Goal: Information Seeking & Learning: Learn about a topic

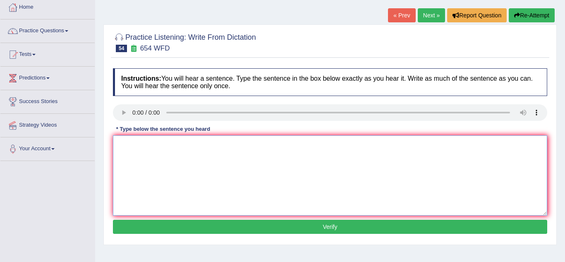
click at [128, 149] on textarea at bounding box center [330, 175] width 434 height 80
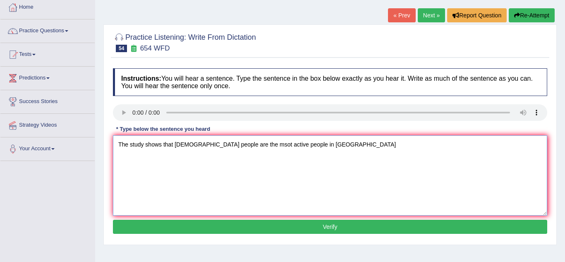
click at [249, 145] on textarea "The study shows that hongkong people are the msot active people in asia" at bounding box center [330, 175] width 434 height 80
click at [306, 145] on textarea "The study shows that hongkong people are the most active people in asia" at bounding box center [330, 175] width 434 height 80
type textarea "The study shows that hongkong people are the most active people in asia."
click at [277, 224] on button "Verify" at bounding box center [330, 227] width 434 height 14
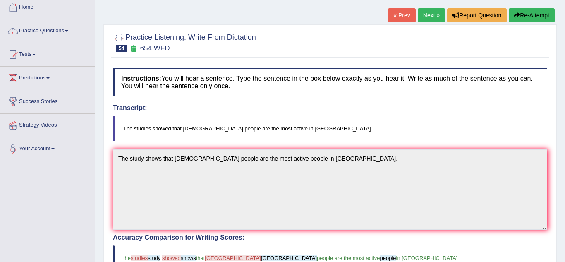
click at [101, 217] on div "Home Practice Listening: Write From Dictation 654 WFD « Prev Next » Report Ques…" at bounding box center [330, 212] width 470 height 515
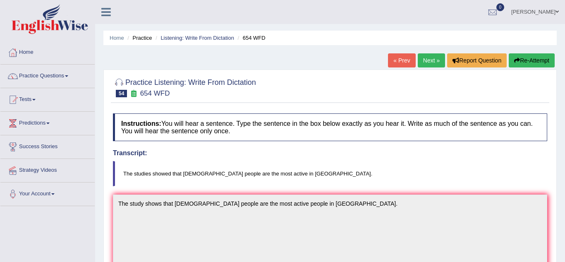
click at [437, 65] on link "Next »" at bounding box center [431, 60] width 27 height 14
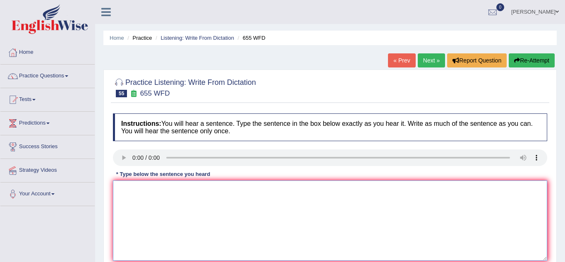
click at [132, 206] on textarea at bounding box center [330, 220] width 434 height 80
type textarea "The teacher training including observing the classes."
click at [103, 215] on div "Practice Listening: Write From Dictation 55 655 WFD Instructions: You will hear…" at bounding box center [329, 180] width 453 height 221
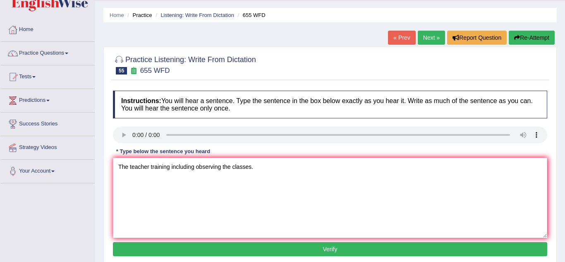
scroll to position [33, 0]
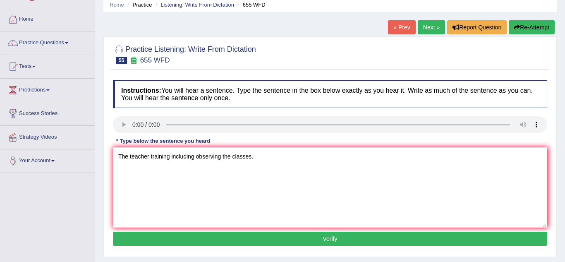
click at [123, 236] on button "Verify" at bounding box center [330, 239] width 434 height 14
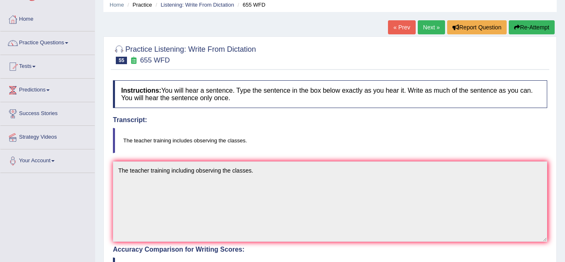
click at [104, 229] on div "Practice Listening: Write From Dictation 55 655 WFD Instructions: You will hear…" at bounding box center [329, 255] width 453 height 439
click at [427, 32] on link "Next »" at bounding box center [431, 27] width 27 height 14
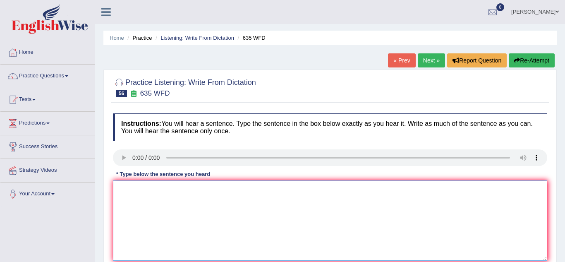
click at [135, 194] on textarea at bounding box center [330, 220] width 434 height 80
type textarea "The science libraly is currently located on the ground floor of the libraly."
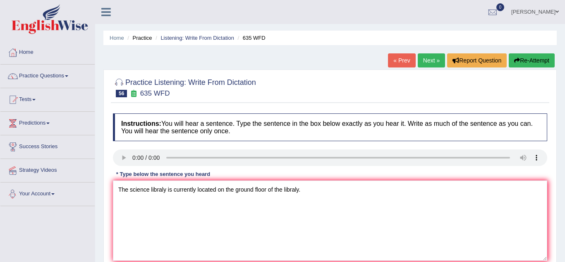
click at [108, 192] on div "Practice Listening: Write From Dictation 56 635 WFD Instructions: You will hear…" at bounding box center [329, 180] width 453 height 221
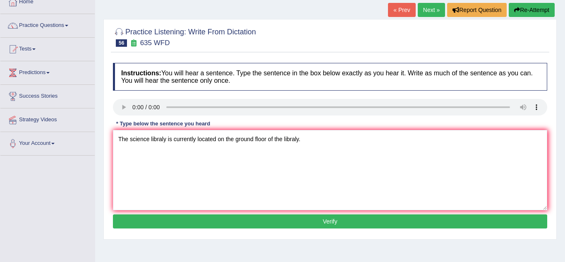
scroll to position [50, 0]
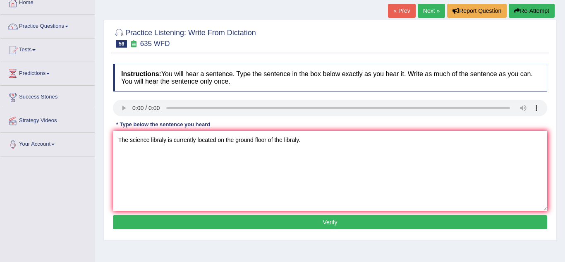
click at [150, 221] on button "Verify" at bounding box center [330, 222] width 434 height 14
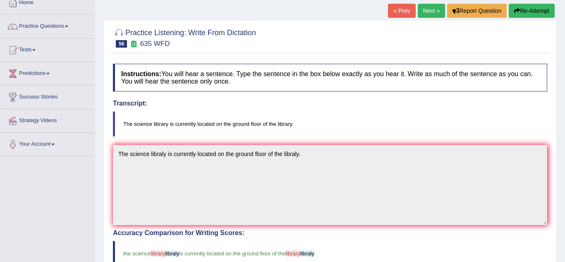
click at [105, 202] on div "Practice Listening: Write From Dictation 56 635 WFD Instructions: You will hear…" at bounding box center [329, 239] width 453 height 439
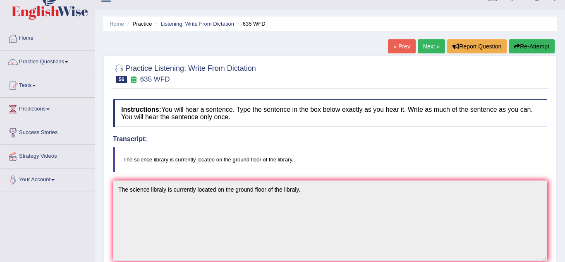
scroll to position [0, 0]
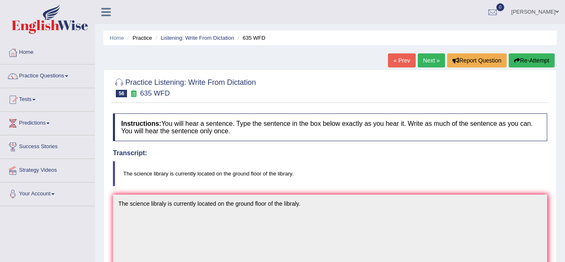
click at [424, 64] on link "Next »" at bounding box center [431, 60] width 27 height 14
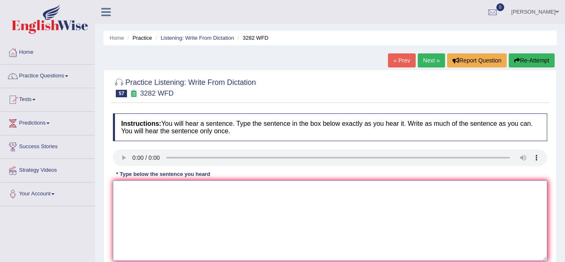
click at [155, 204] on textarea at bounding box center [330, 220] width 434 height 80
click at [108, 201] on div "Practice Listening: Write From Dictation 57 3282 WFD Instructions: You will hea…" at bounding box center [329, 180] width 453 height 221
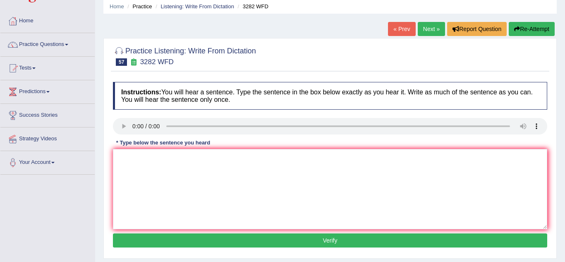
scroll to position [33, 0]
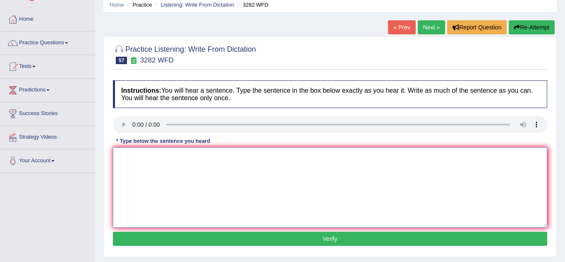
click at [127, 165] on textarea at bounding box center [330, 187] width 434 height 80
click at [134, 184] on textarea at bounding box center [330, 187] width 434 height 80
type textarea "Computers used to be larger than they are now."
click at [158, 245] on button "Verify" at bounding box center [330, 239] width 434 height 14
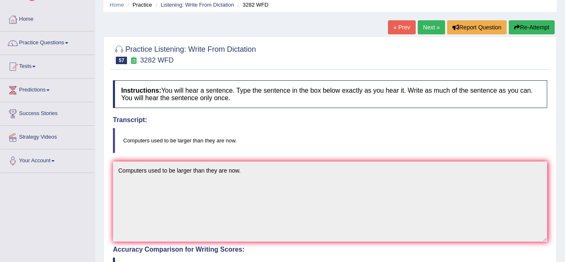
click at [105, 192] on div "Practice Listening: Write From Dictation 57 3282 WFD Instructions: You will hea…" at bounding box center [329, 255] width 453 height 439
click at [424, 26] on link "Next »" at bounding box center [431, 27] width 27 height 14
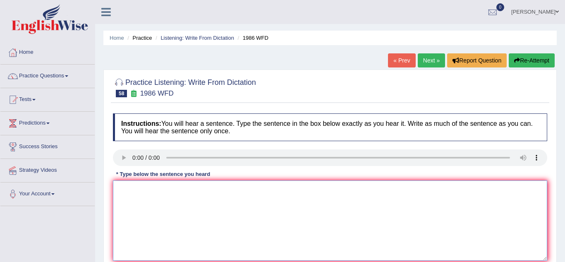
click at [124, 185] on textarea at bounding box center [330, 220] width 434 height 80
type textarea "A good academic paper should present a good argument."
click at [105, 228] on div "Practice Listening: Write From Dictation 58 1986 WFD Instructions: You will hea…" at bounding box center [329, 180] width 453 height 221
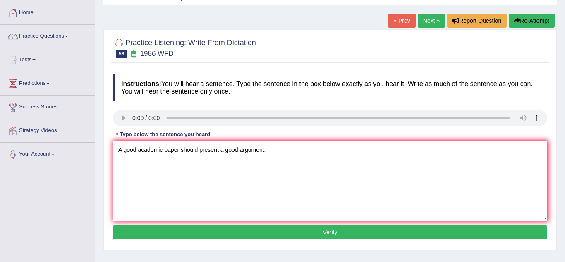
scroll to position [50, 0]
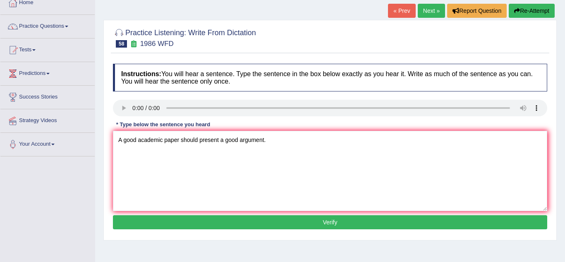
click at [177, 227] on button "Verify" at bounding box center [330, 222] width 434 height 14
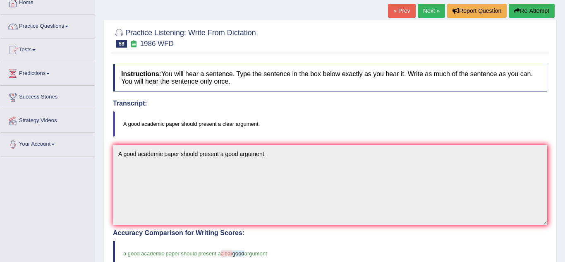
click at [103, 220] on div "Home Practice Listening: Write From Dictation 1986 WFD « Prev Next » Report Que…" at bounding box center [330, 207] width 470 height 515
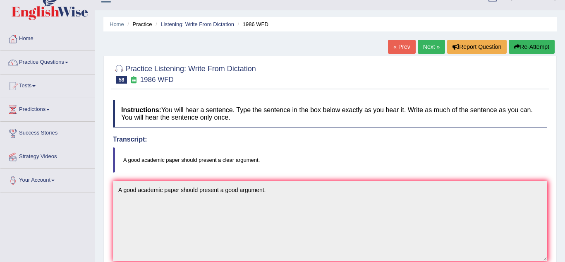
scroll to position [0, 0]
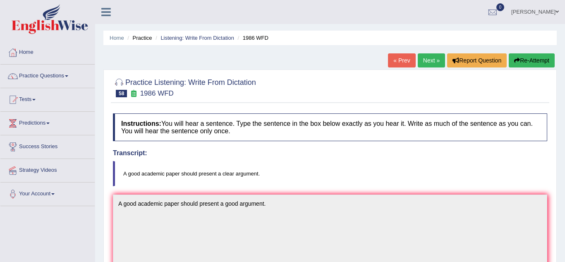
click at [426, 62] on link "Next »" at bounding box center [431, 60] width 27 height 14
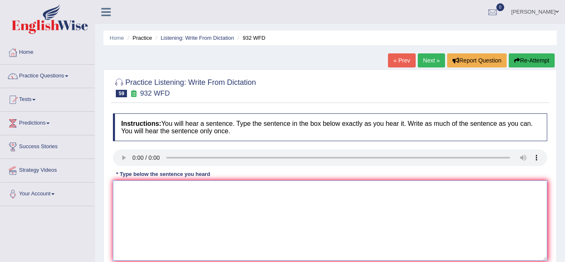
click at [127, 192] on textarea at bounding box center [330, 220] width 434 height 80
click at [125, 191] on textarea at bounding box center [330, 220] width 434 height 80
click at [126, 188] on textarea at bounding box center [330, 220] width 434 height 80
click at [121, 195] on textarea at bounding box center [330, 220] width 434 height 80
click at [131, 194] on textarea at bounding box center [330, 220] width 434 height 80
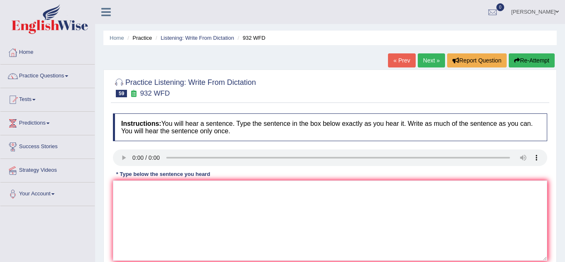
click at [102, 157] on div "Home Practice Listening: Write From Dictation 932 WFD « Prev Next » Report Ques…" at bounding box center [330, 207] width 470 height 414
click at [133, 193] on textarea at bounding box center [330, 220] width 434 height 80
click at [124, 190] on textarea at bounding box center [330, 220] width 434 height 80
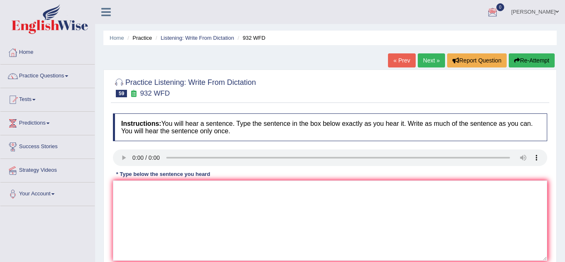
click at [505, 6] on span "0" at bounding box center [501, 7] width 8 height 8
click at [499, 10] on div at bounding box center [493, 12] width 12 height 12
click at [499, 15] on div at bounding box center [493, 12] width 12 height 12
click at [483, 17] on ul "[PERSON_NAME] Toggle navigation Username: Paulchirwapte2025 Access Type: Online…" at bounding box center [400, 12] width 329 height 24
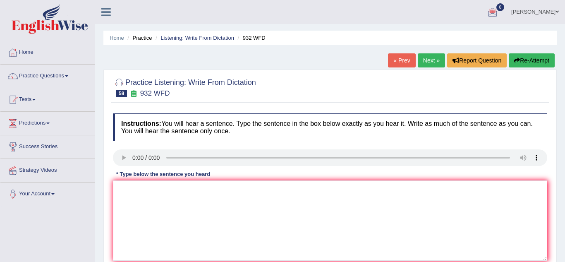
click at [483, 17] on ul "[PERSON_NAME] Toggle navigation Username: Paulchirwapte2025 Access Type: Online…" at bounding box center [400, 12] width 329 height 24
click at [105, 174] on div "Practice Listening: Write From Dictation 59 932 WFD Instructions: You will hear…" at bounding box center [329, 180] width 453 height 221
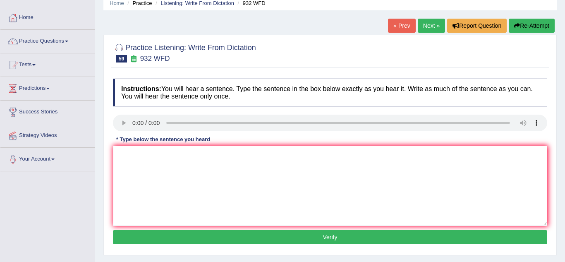
scroll to position [33, 0]
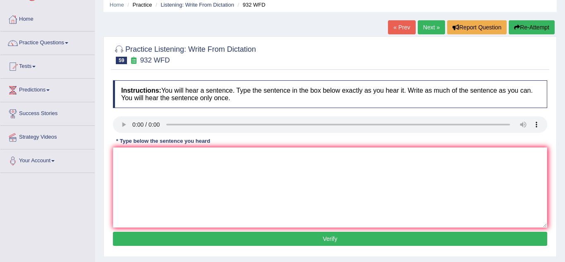
click at [107, 148] on div "Practice Listening: Write From Dictation 59 932 WFD Instructions: You will hear…" at bounding box center [329, 146] width 453 height 221
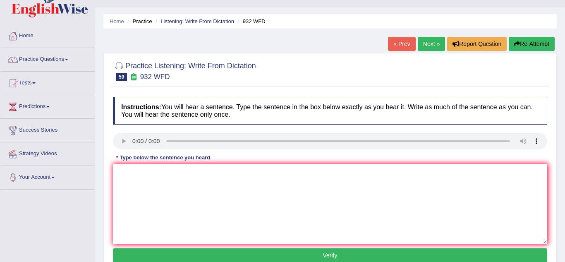
scroll to position [0, 0]
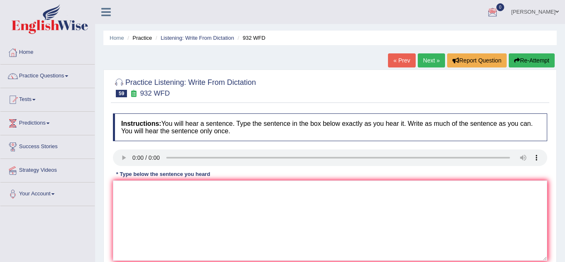
click at [108, 161] on div "Practice Listening: Write From Dictation 59 932 WFD Instructions: You will hear…" at bounding box center [329, 180] width 453 height 221
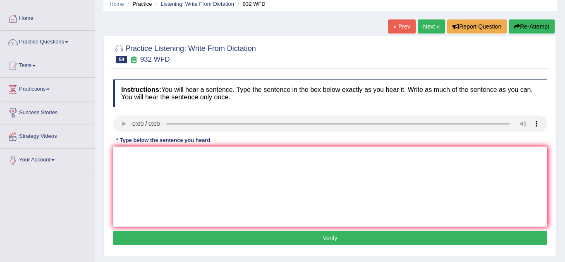
scroll to position [33, 0]
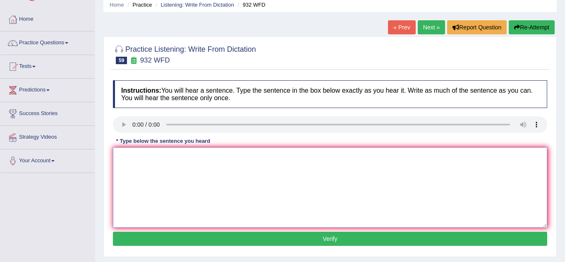
click at [141, 161] on textarea at bounding box center [330, 187] width 434 height 80
click at [139, 156] on textarea at bounding box center [330, 187] width 434 height 80
click at [107, 136] on div "Practice Listening: Write From Dictation 59 932 WFD Instructions: You will hear…" at bounding box center [329, 146] width 453 height 221
click at [119, 156] on textarea at bounding box center [330, 187] width 434 height 80
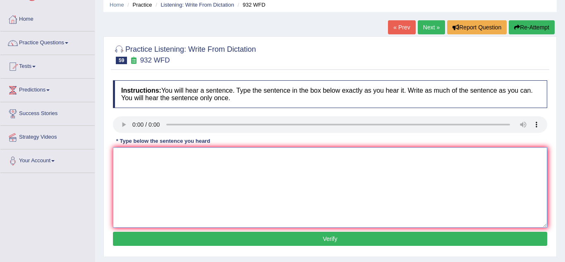
click at [120, 156] on textarea at bounding box center [330, 187] width 434 height 80
click at [349, 243] on button "Verify" at bounding box center [330, 239] width 434 height 14
click at [68, 43] on span at bounding box center [66, 43] width 3 height 2
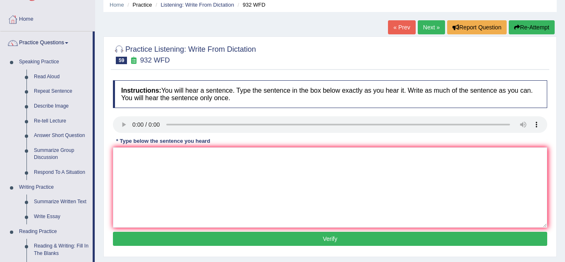
click at [100, 173] on div "Home Practice Listening: Write From Dictation 932 WFD « Prev Next » Report Ques…" at bounding box center [330, 174] width 470 height 414
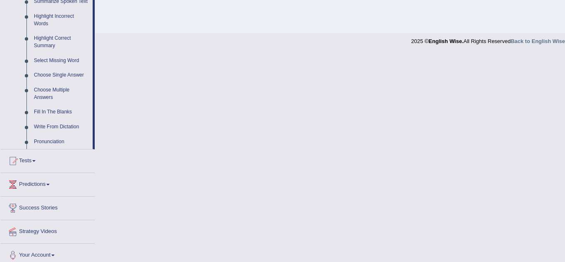
scroll to position [386, 0]
